Goal: Register for event/course

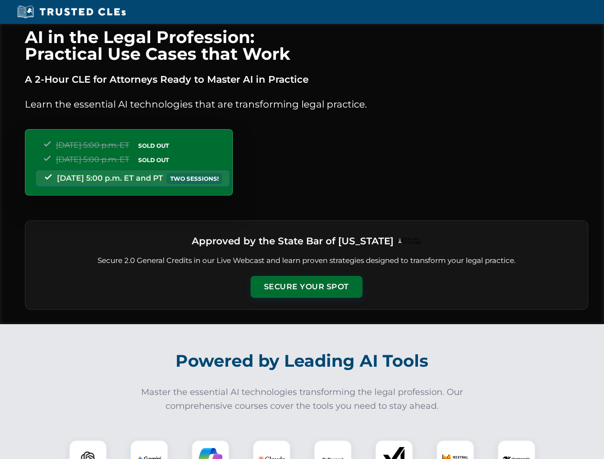
click at [306, 287] on button "Secure Your Spot" at bounding box center [306, 287] width 112 height 22
click at [88, 449] on img at bounding box center [88, 459] width 28 height 28
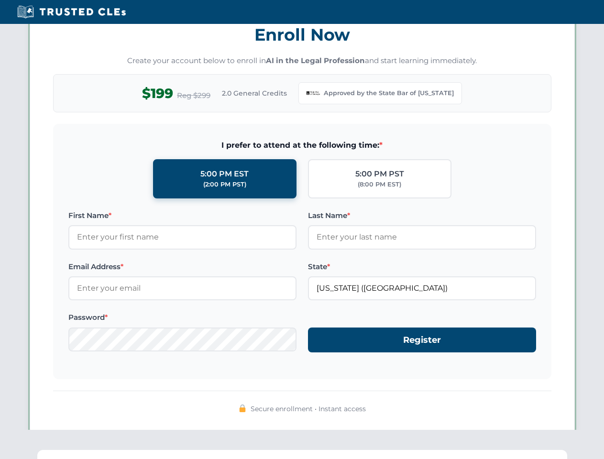
click at [149, 449] on div "AI in the Legal Profession: Practical Use Cases that Work A 2-Hour CLE for Atto…" at bounding box center [302, 316] width 604 height 2229
